Goal: Task Accomplishment & Management: Use online tool/utility

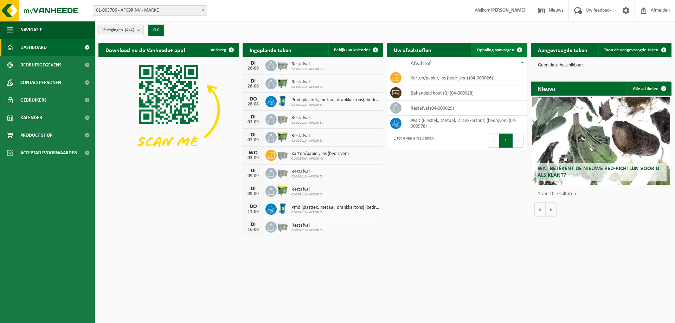
click at [508, 52] on link "Ophaling aanvragen" at bounding box center [499, 50] width 56 height 14
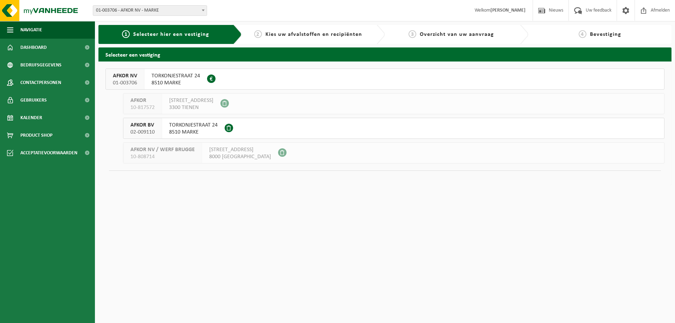
click at [178, 82] on span "8510 MARKE" at bounding box center [176, 83] width 49 height 7
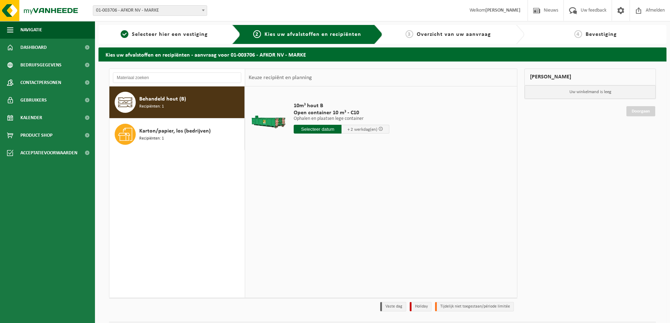
click at [153, 103] on span "Recipiënten: 1" at bounding box center [151, 106] width 25 height 7
click at [310, 129] on input "text" at bounding box center [318, 129] width 48 height 9
click at [325, 214] on div "27" at bounding box center [325, 214] width 12 height 11
type input "Van 2025-08-27"
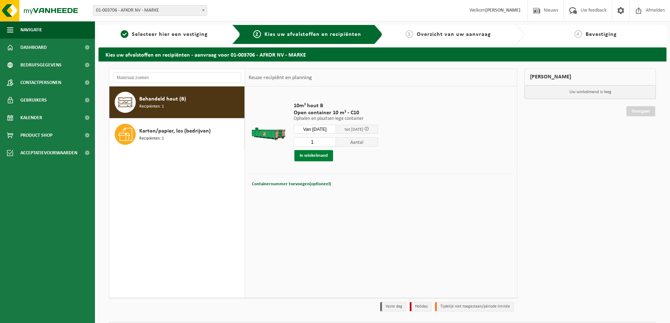
click at [315, 156] on button "In winkelmand" at bounding box center [313, 155] width 39 height 11
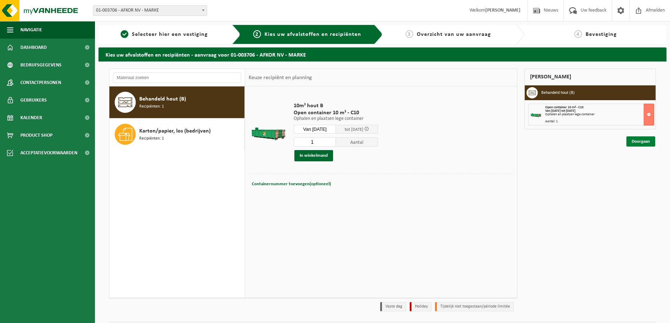
click at [634, 141] on link "Doorgaan" at bounding box center [641, 141] width 29 height 10
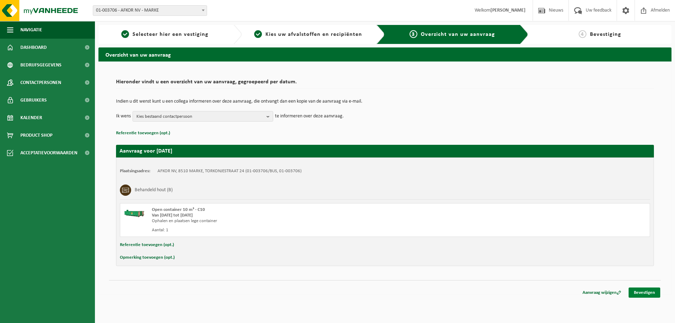
click at [655, 295] on link "Bevestigen" at bounding box center [645, 293] width 32 height 10
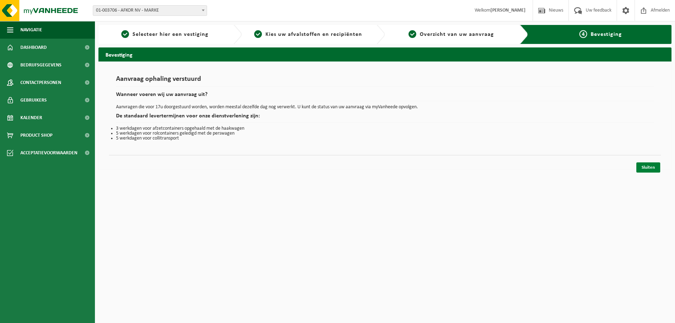
click at [647, 168] on link "Sluiten" at bounding box center [649, 168] width 24 height 10
